Goal: Navigation & Orientation: Find specific page/section

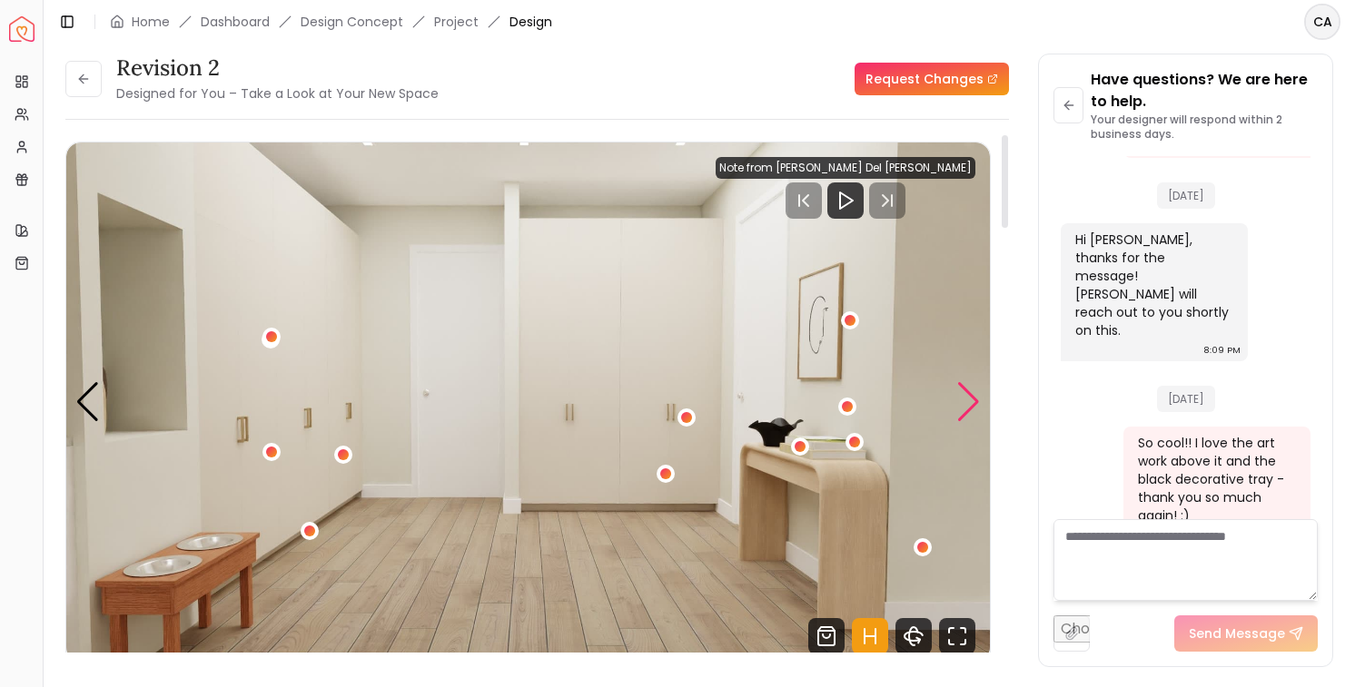
click at [967, 402] on div "Next slide" at bounding box center [968, 402] width 25 height 40
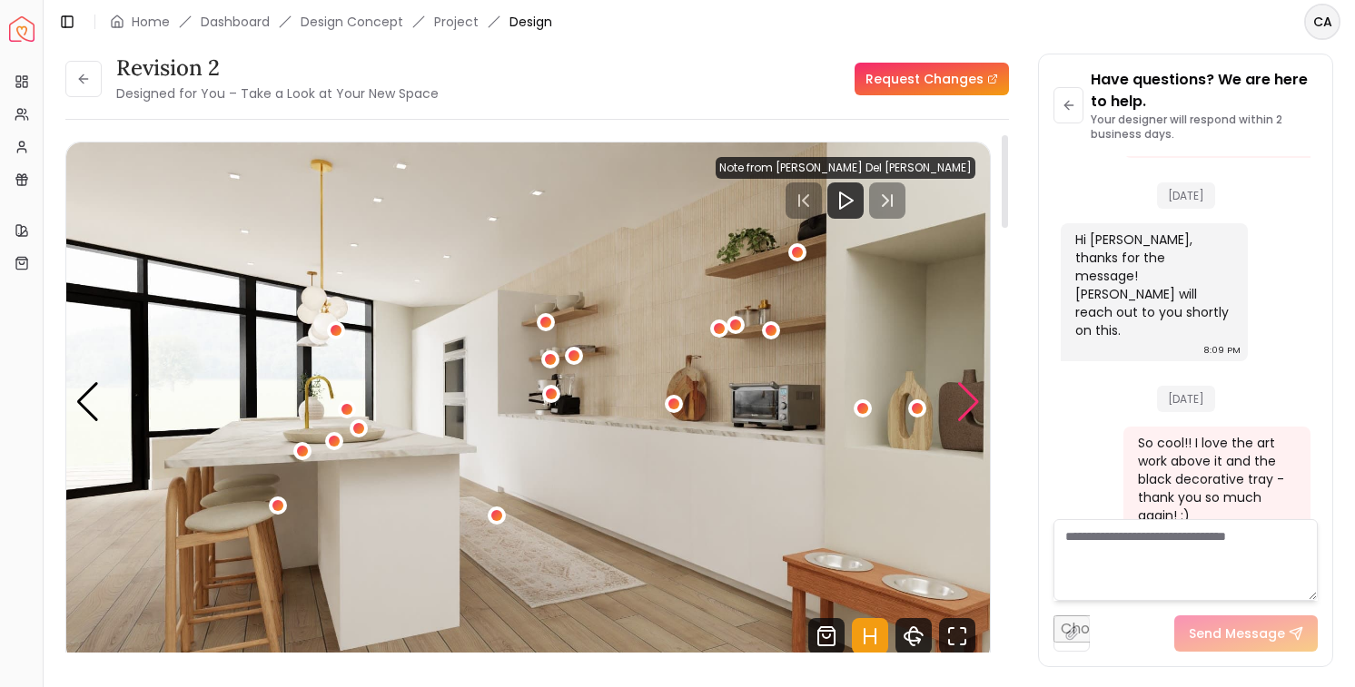
click at [967, 402] on div "Next slide" at bounding box center [968, 402] width 25 height 40
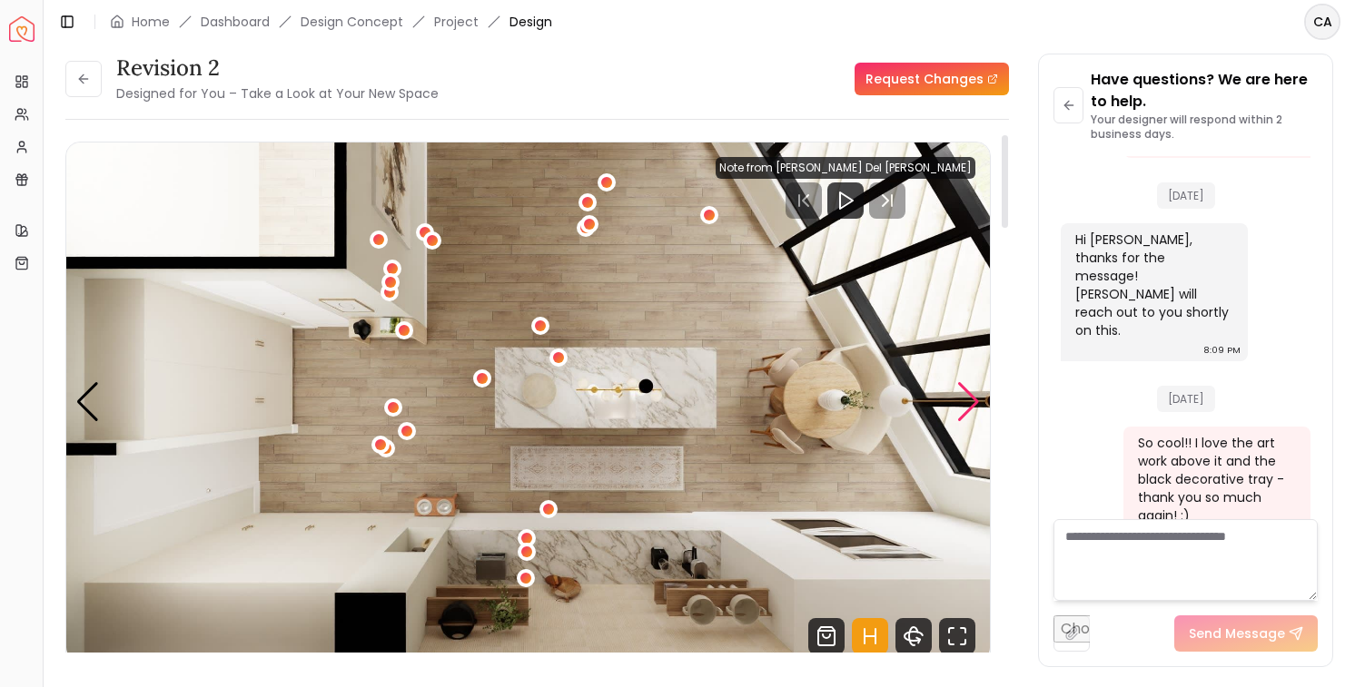
click at [967, 402] on div "Next slide" at bounding box center [968, 402] width 25 height 40
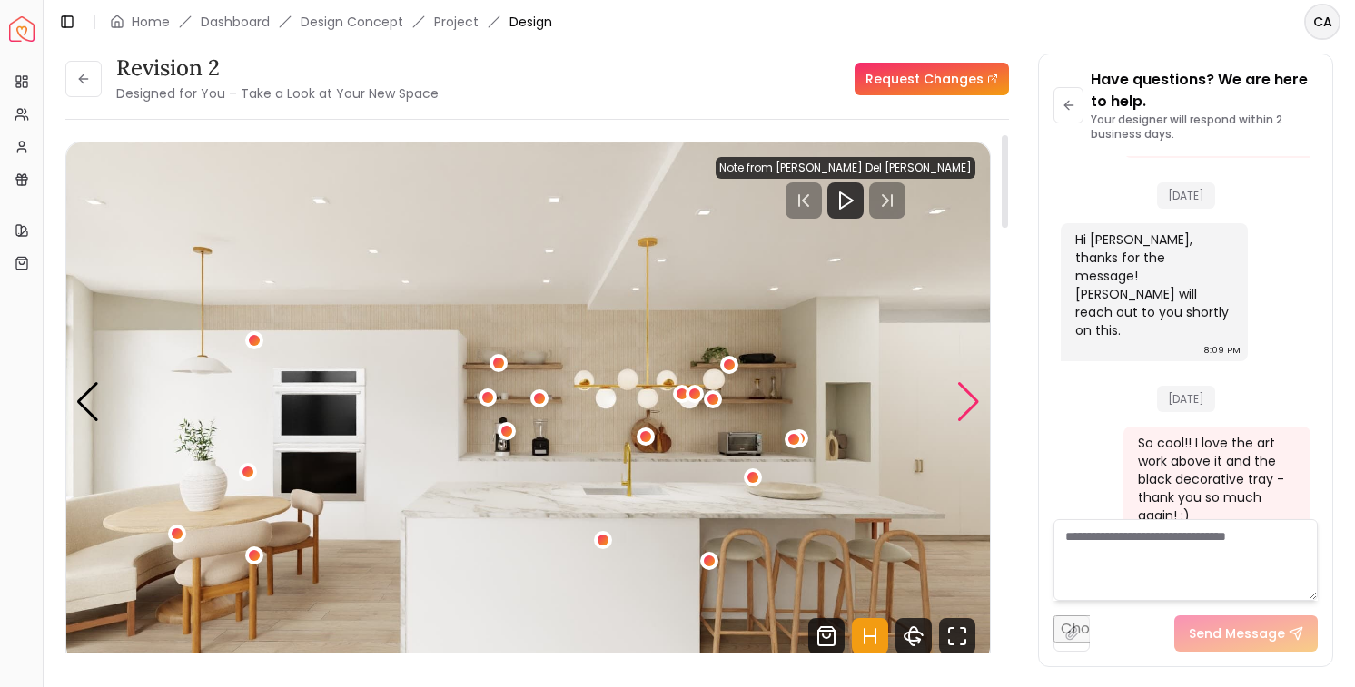
click at [967, 402] on div "Next slide" at bounding box center [968, 402] width 25 height 40
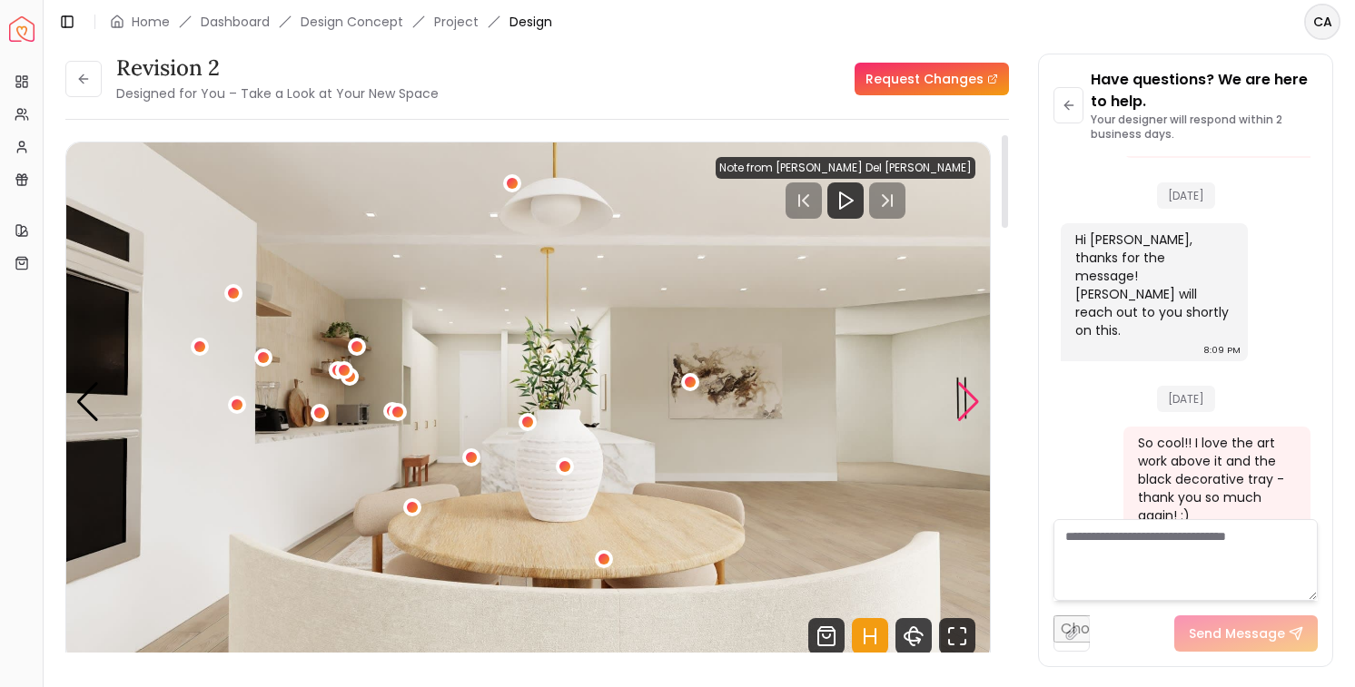
click at [967, 402] on div "Next slide" at bounding box center [968, 402] width 25 height 40
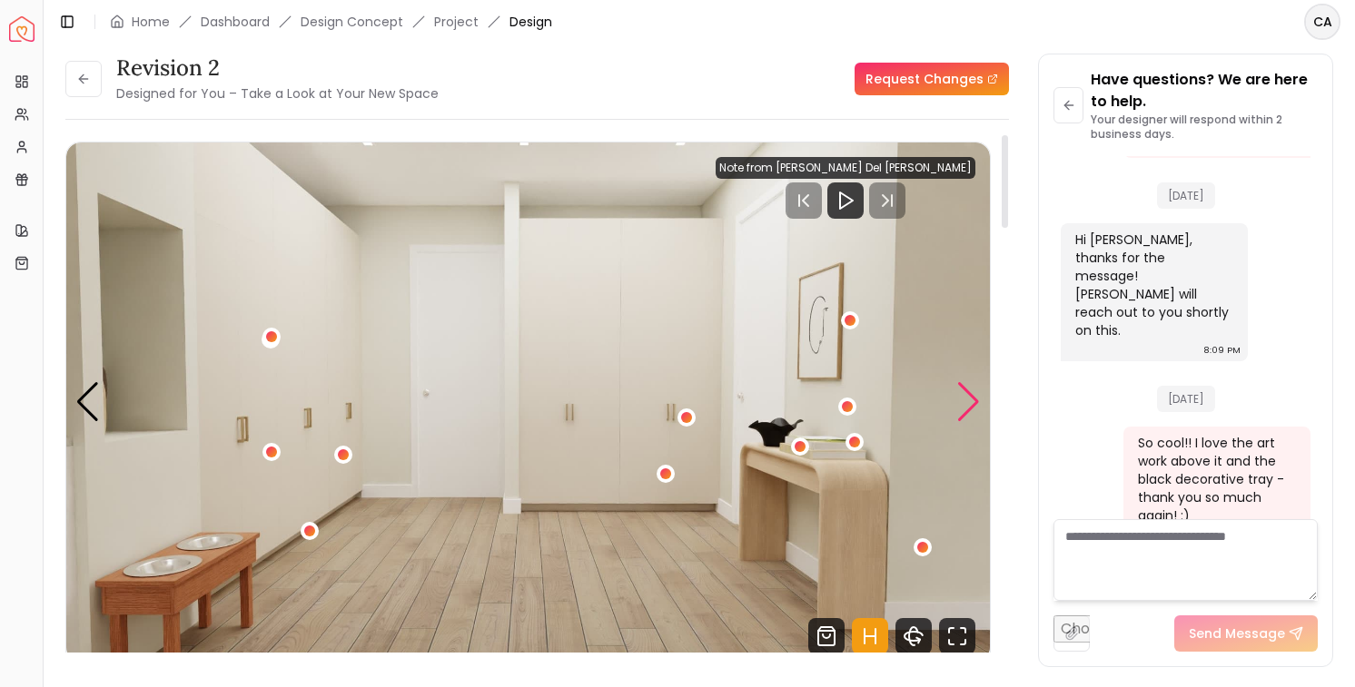
click at [967, 402] on div "Next slide" at bounding box center [968, 402] width 25 height 40
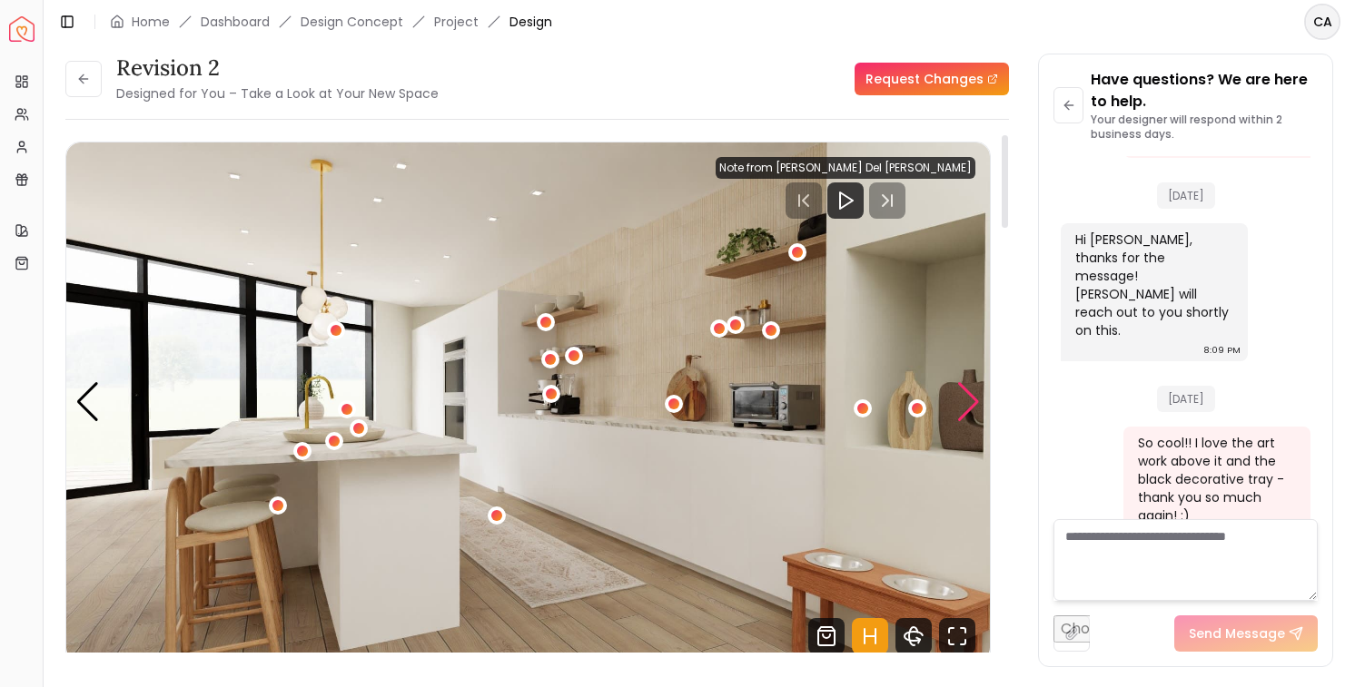
click at [967, 402] on div "Next slide" at bounding box center [968, 402] width 25 height 40
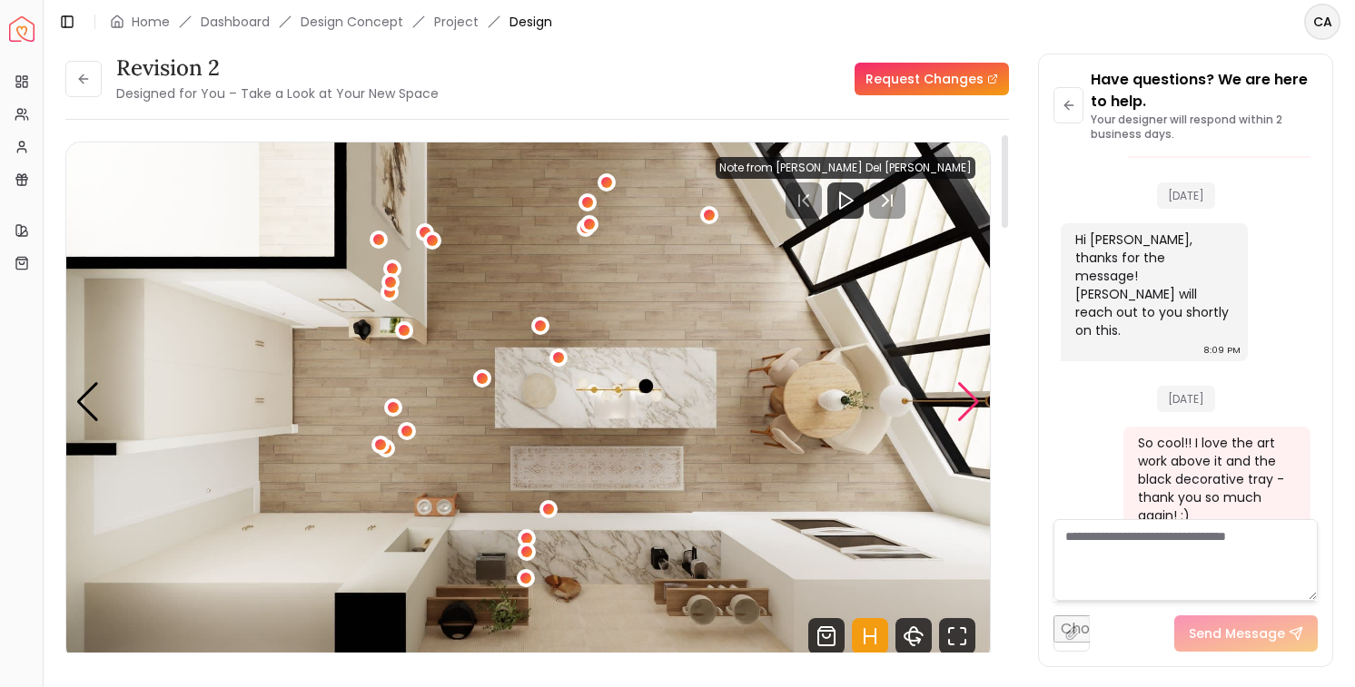
click at [969, 401] on div "Next slide" at bounding box center [968, 402] width 25 height 40
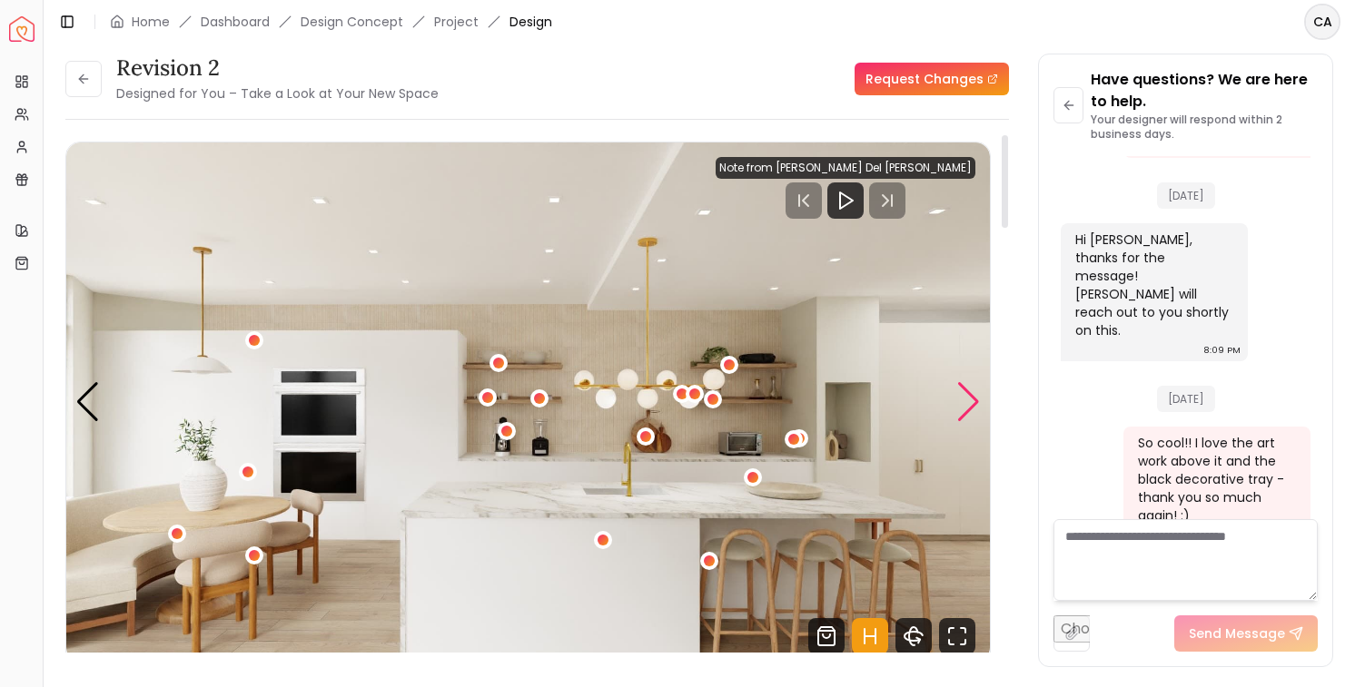
click at [969, 400] on div "Next slide" at bounding box center [968, 402] width 25 height 40
